Goal: Navigation & Orientation: Find specific page/section

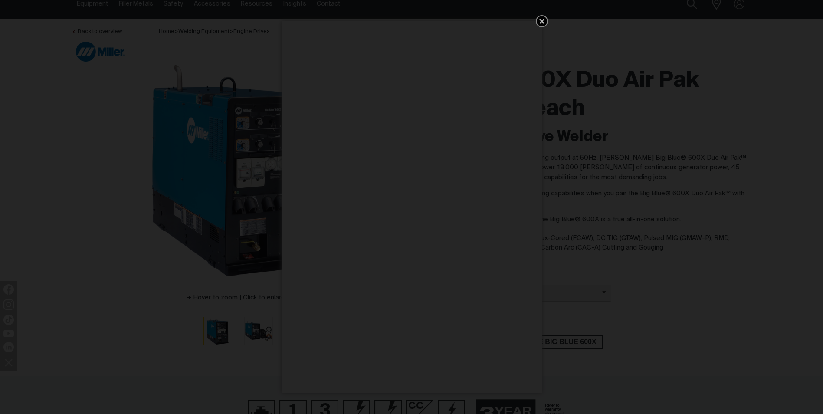
scroll to position [49, 0]
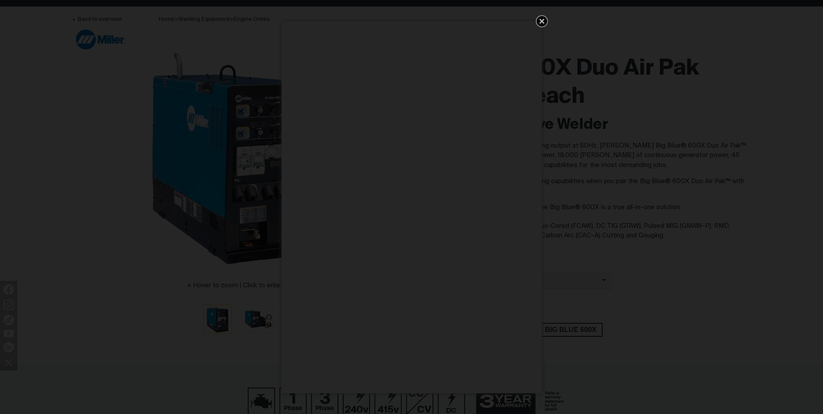
click at [541, 19] on icon "Get 5 WIA Welding Guides Free!" at bounding box center [541, 21] width 10 height 10
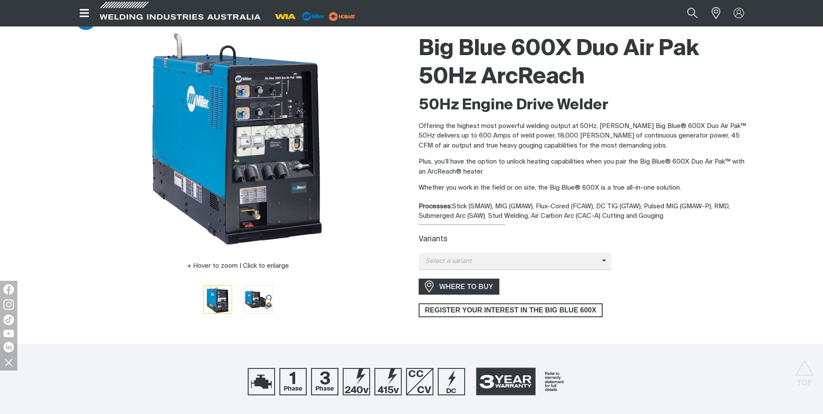
scroll to position [0, 0]
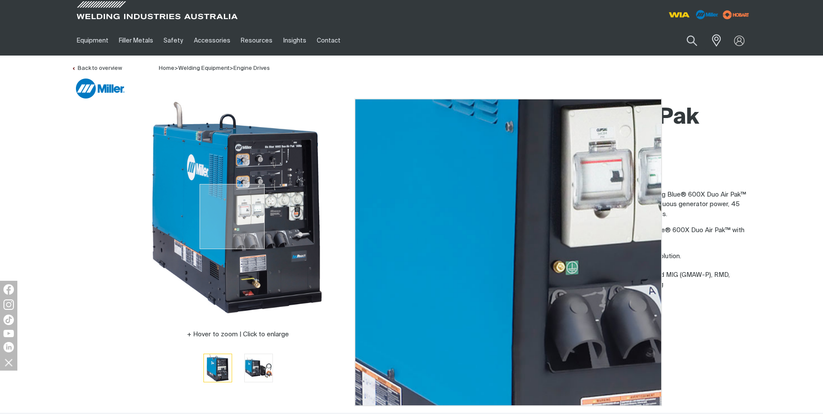
click at [232, 216] on img at bounding box center [238, 207] width 217 height 217
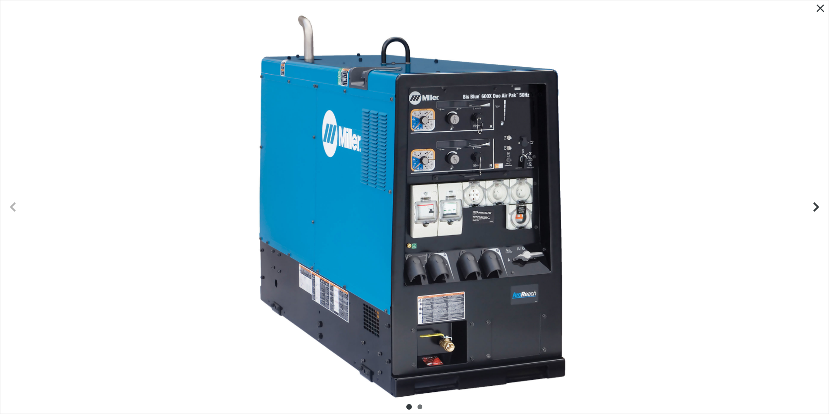
click at [445, 193] on div at bounding box center [414, 206] width 828 height 413
click at [822, 7] on icon "Close pop-up overlay" at bounding box center [820, 8] width 8 height 8
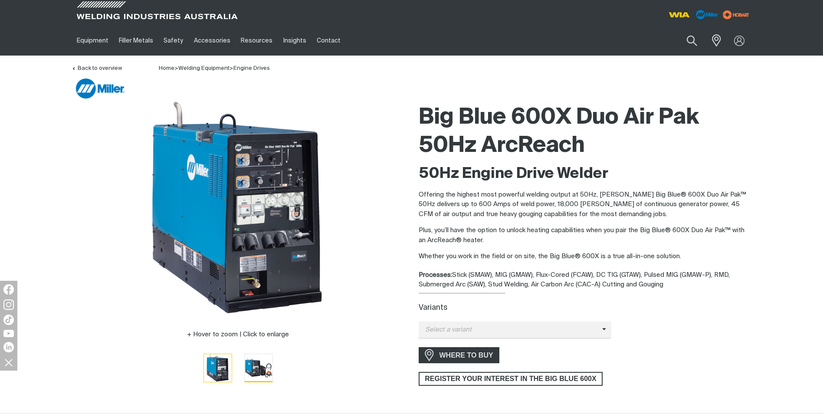
click at [265, 364] on img "Go to slide 2" at bounding box center [259, 368] width 28 height 28
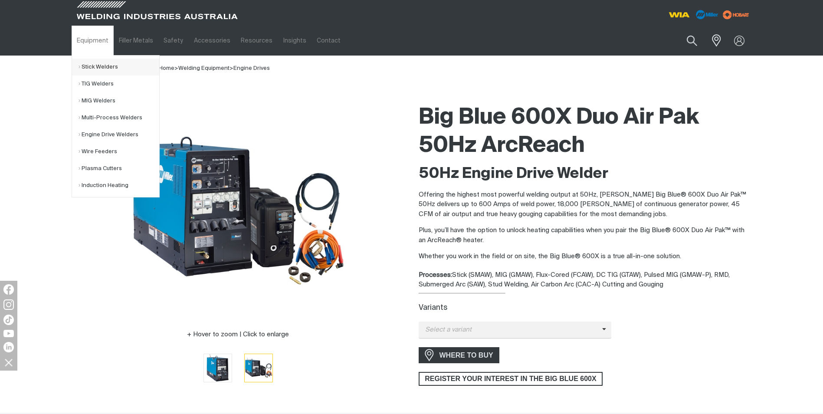
click at [99, 65] on link "Stick Welders" at bounding box center [118, 67] width 81 height 17
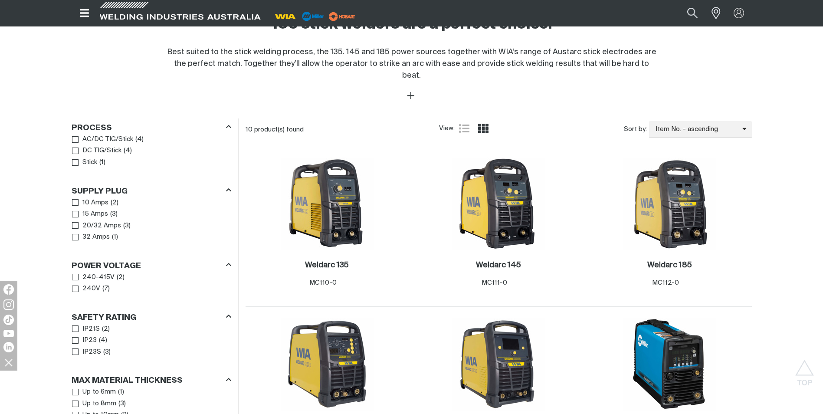
scroll to position [331, 0]
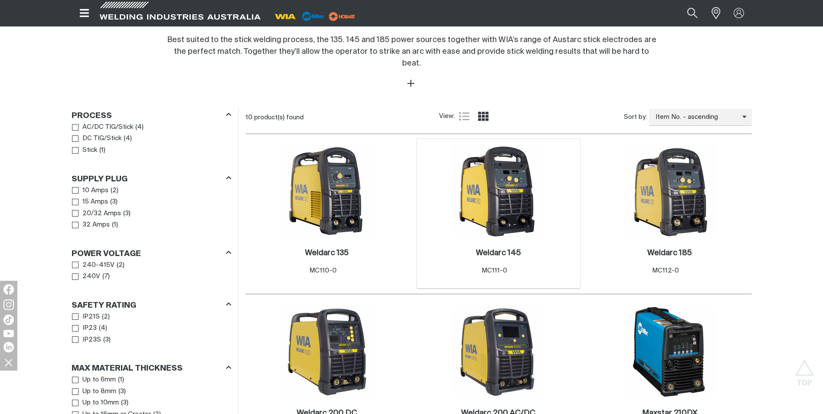
click at [493, 191] on img at bounding box center [498, 191] width 93 height 93
